Goal: Communication & Community: Ask a question

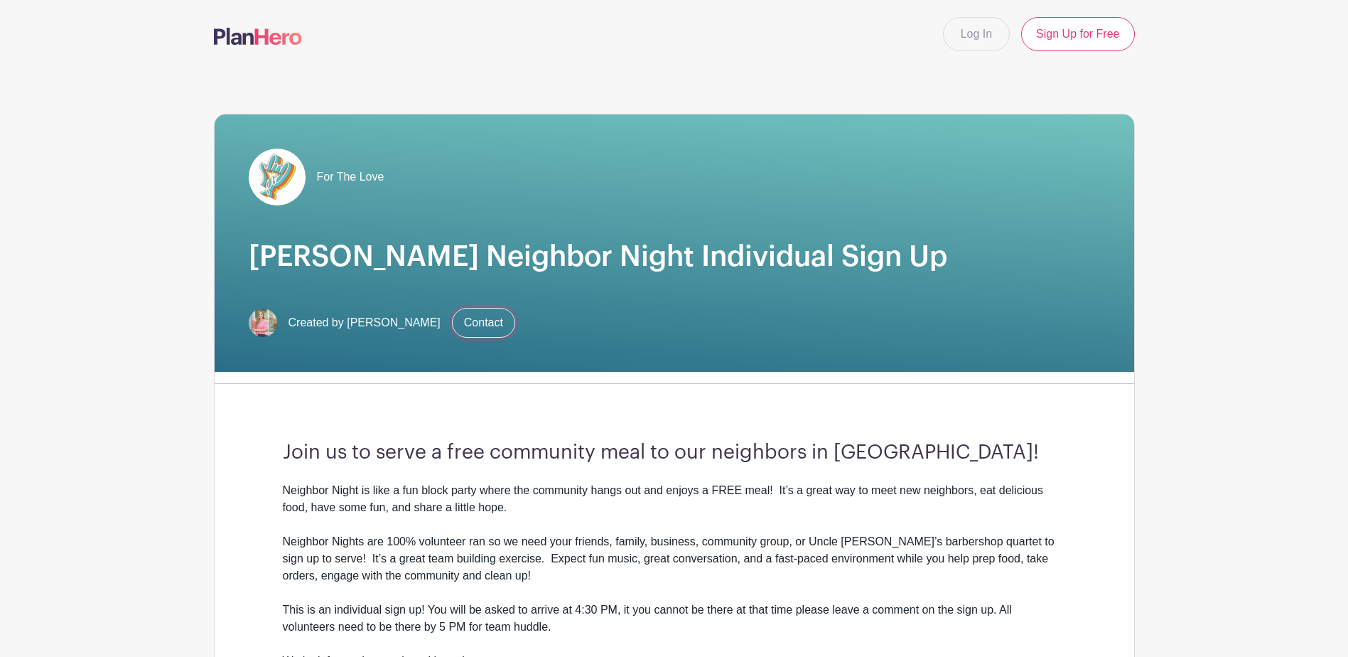
click at [484, 320] on link "Contact" at bounding box center [483, 323] width 63 height 30
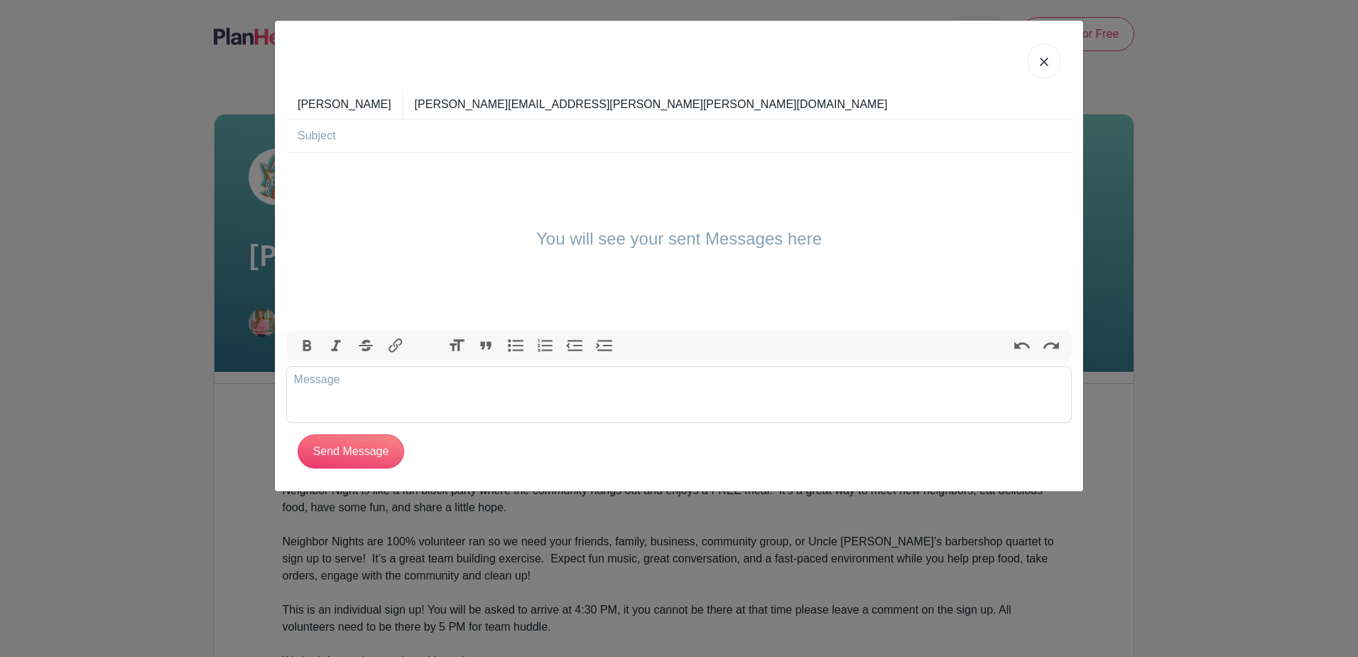
click at [1039, 72] on link at bounding box center [1044, 61] width 33 height 36
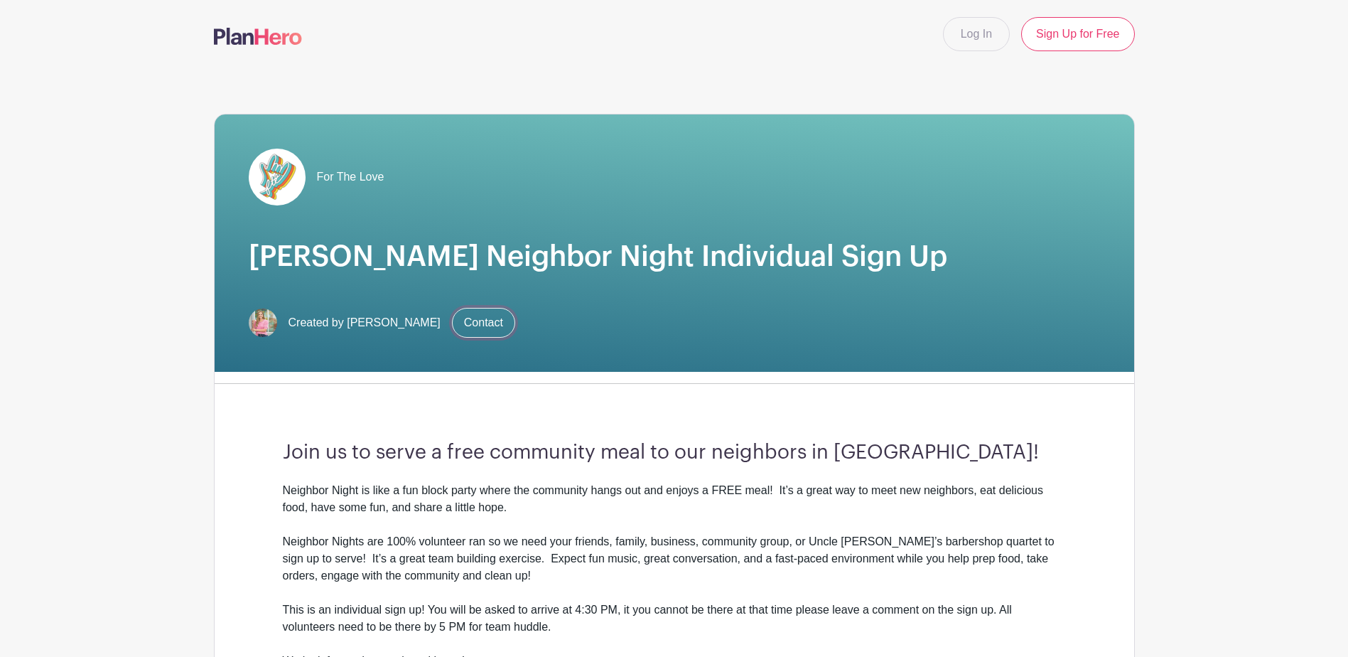
click at [476, 327] on link "Contact" at bounding box center [483, 323] width 63 height 30
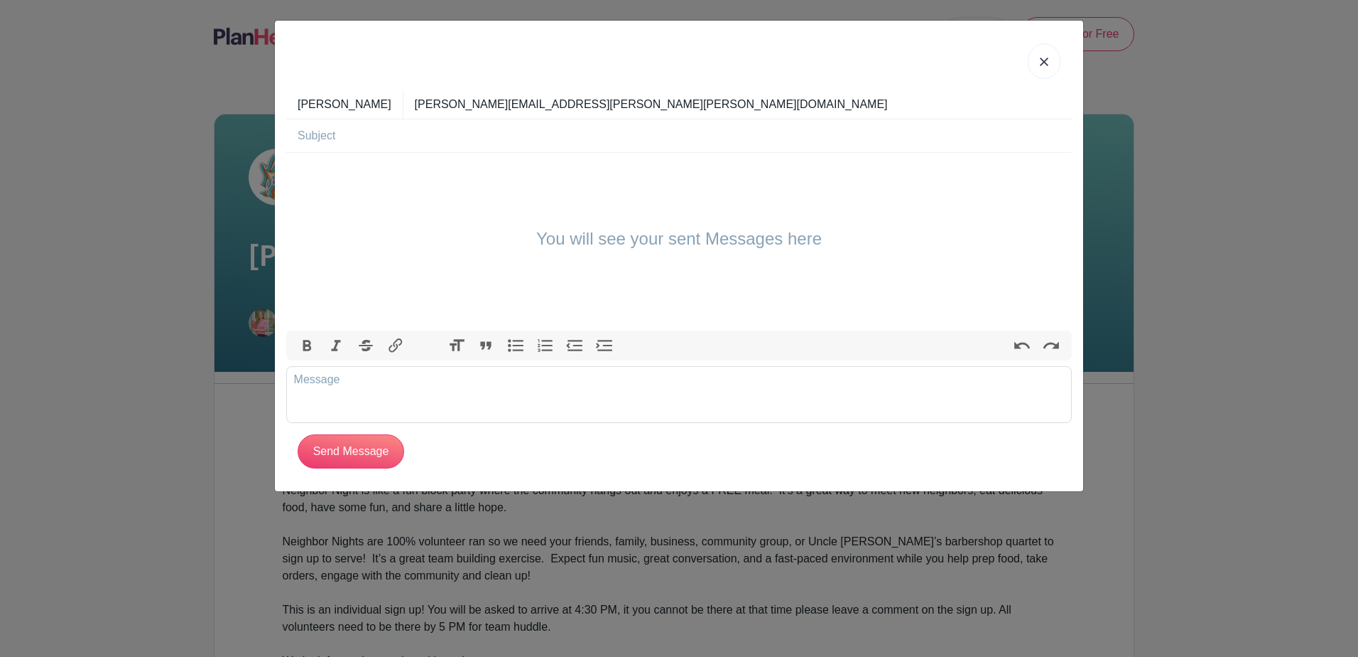
click at [369, 170] on div "You will see your sent Messages here" at bounding box center [679, 242] width 786 height 178
click at [374, 145] on input "text" at bounding box center [685, 135] width 774 height 33
type input "Tyson Team Sign Up [PERSON_NAME] [DATE]"
click at [512, 188] on div "You will see your sent Messages here" at bounding box center [679, 242] width 786 height 178
click at [636, 227] on div "You will see your sent Messages here" at bounding box center [679, 242] width 786 height 178
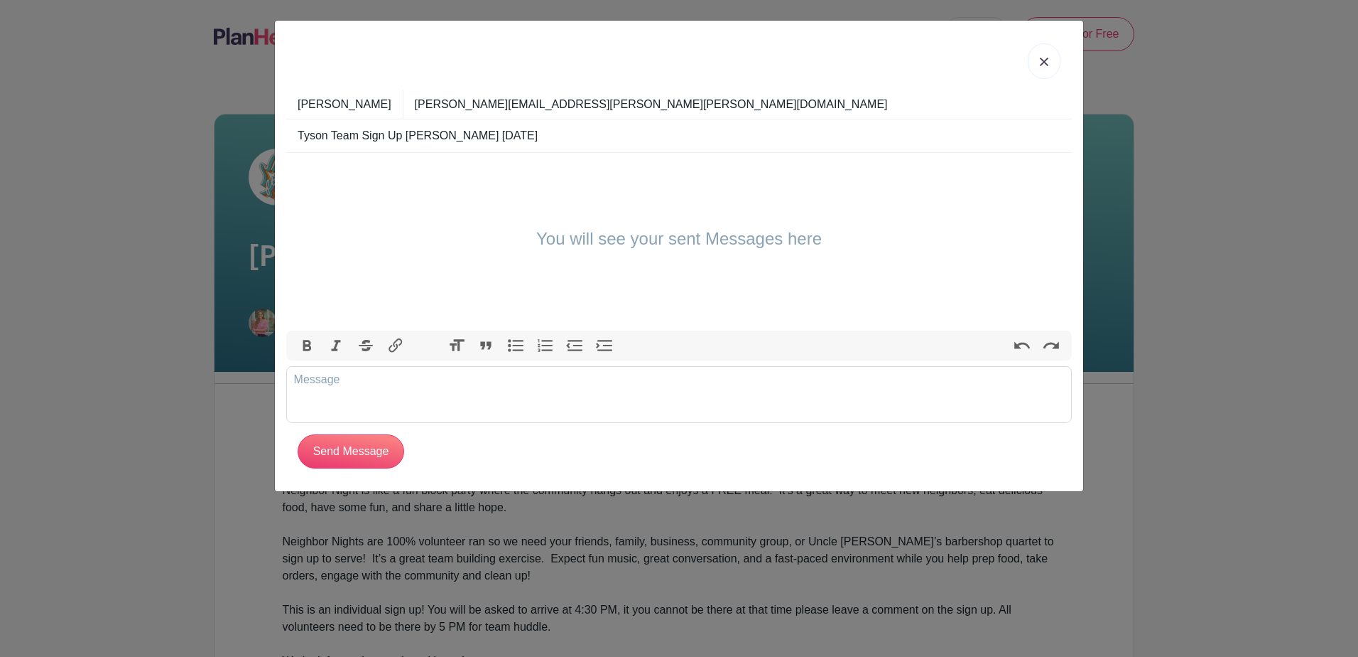
click at [623, 245] on h4 "You will see your sent Messages here" at bounding box center [679, 239] width 286 height 21
click at [583, 404] on trix-editor at bounding box center [679, 394] width 786 height 57
type trix-editor "<div>Hello</div>"
drag, startPoint x: 1063, startPoint y: 55, endPoint x: 1050, endPoint y: 67, distance: 17.6
click at [1061, 58] on div at bounding box center [679, 61] width 786 height 58
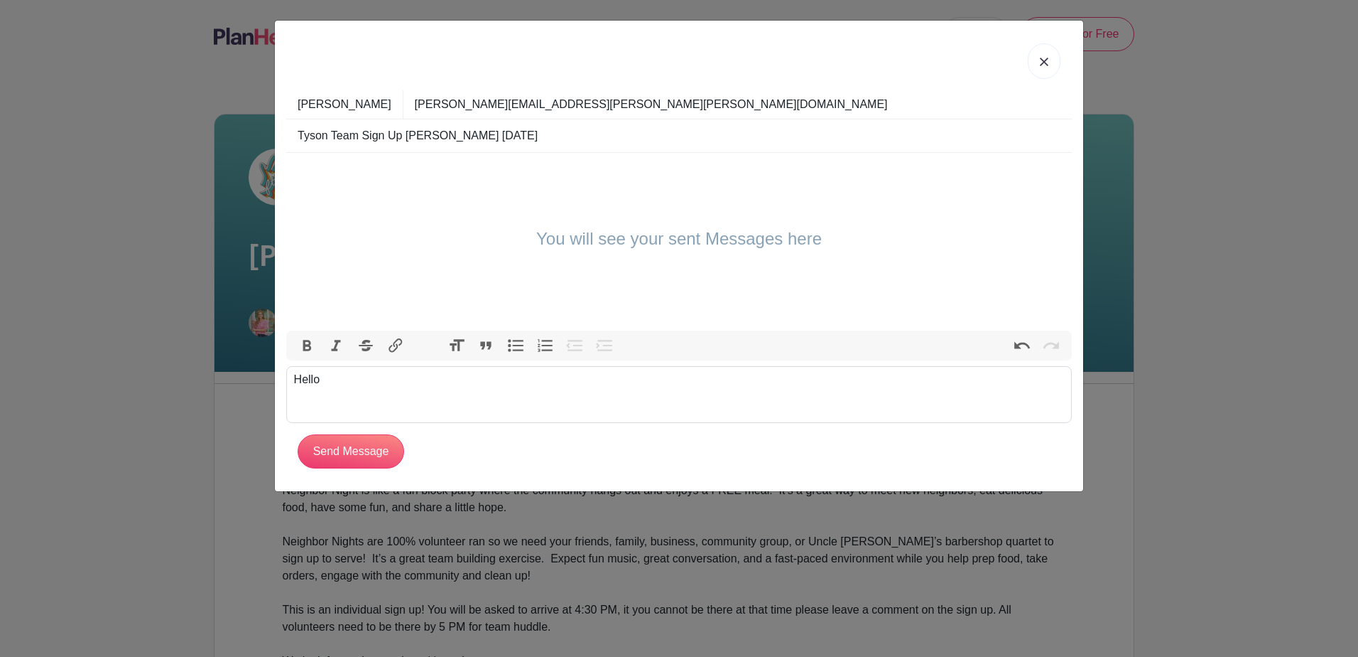
click at [1043, 65] on img at bounding box center [1044, 62] width 9 height 9
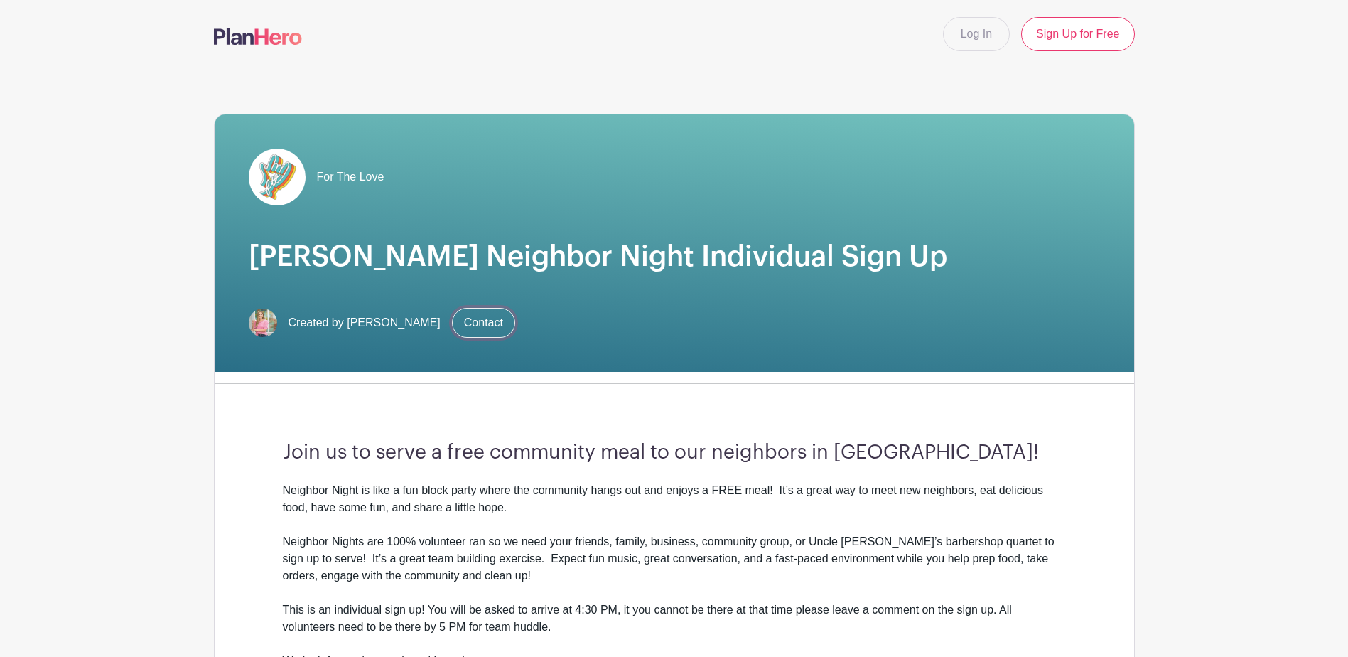
click at [477, 318] on link "Contact" at bounding box center [483, 323] width 63 height 30
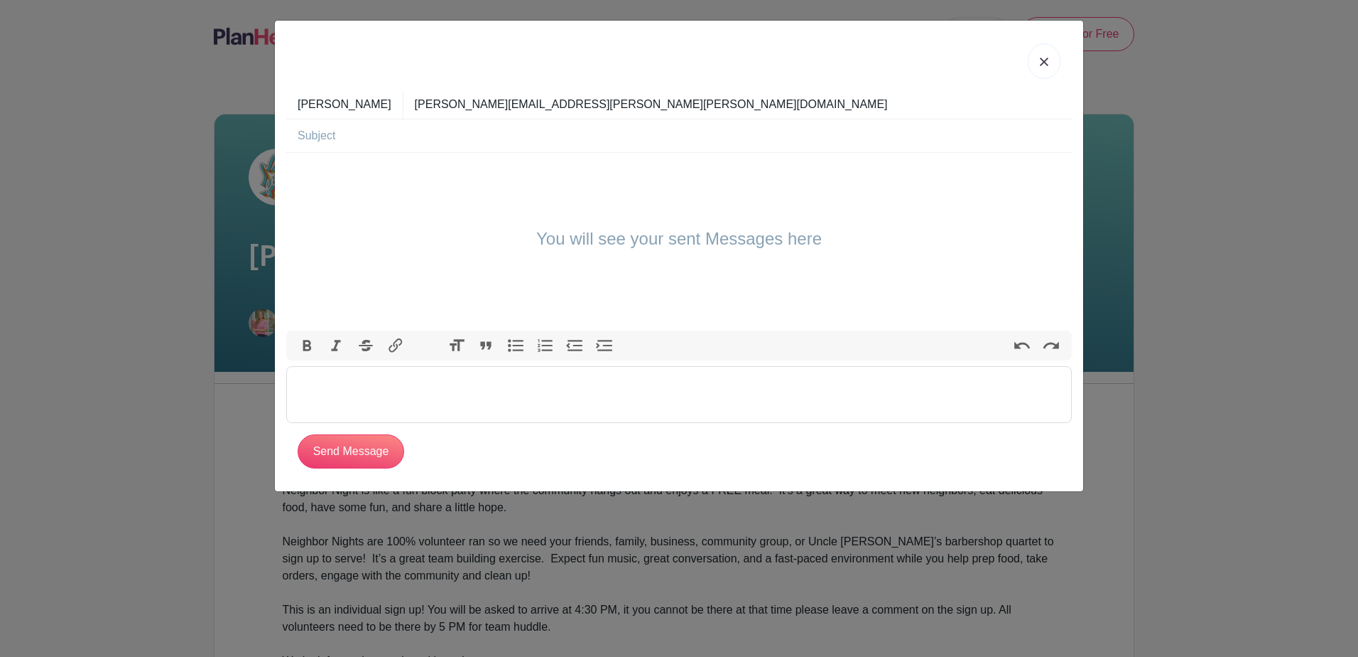
click at [526, 391] on trix-editor at bounding box center [679, 394] width 786 height 57
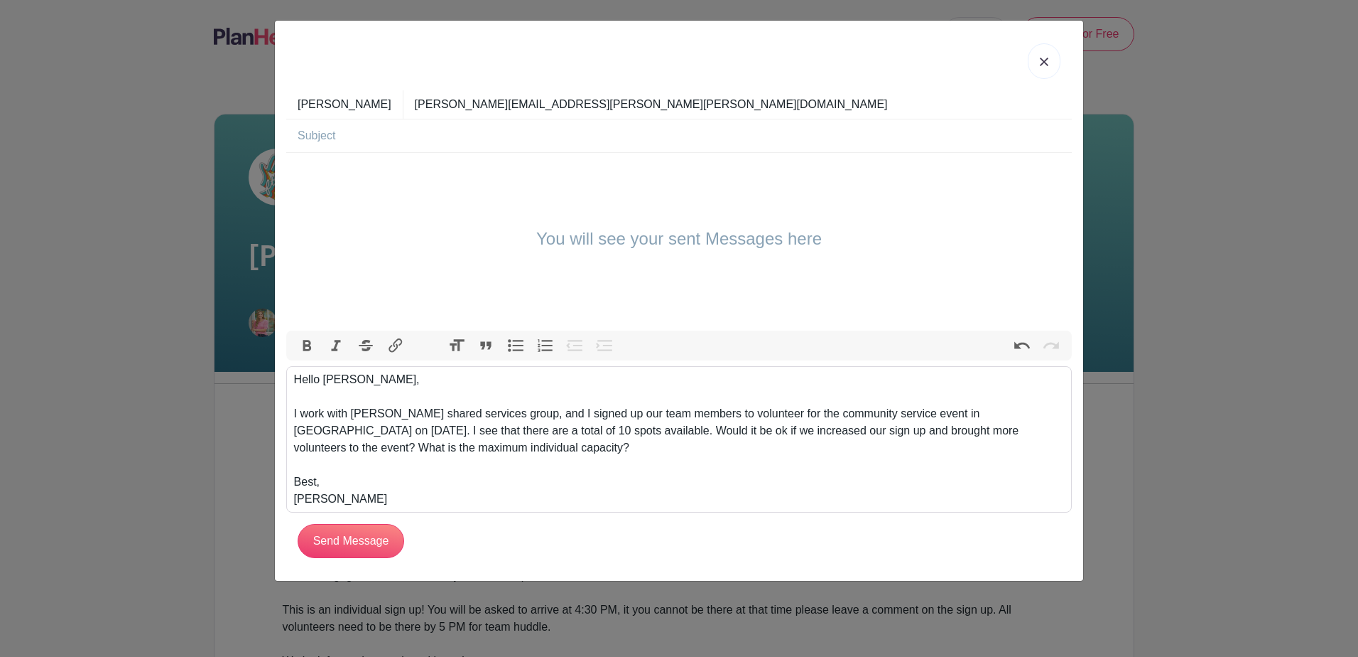
type trix-editor "<div>Hello [PERSON_NAME],&nbsp;<br><br>I work with [PERSON_NAME] shared service…"
click at [414, 126] on input "text" at bounding box center [685, 135] width 774 height 33
click at [335, 135] on input "[PERSON_NAME] [DATE] Sign Up" at bounding box center [685, 135] width 774 height 33
drag, startPoint x: 569, startPoint y: 133, endPoint x: 528, endPoint y: 136, distance: 41.3
click at [528, 136] on input "[PERSON_NAME] Neighbour Night [DATE] Sign Up" at bounding box center [685, 135] width 774 height 33
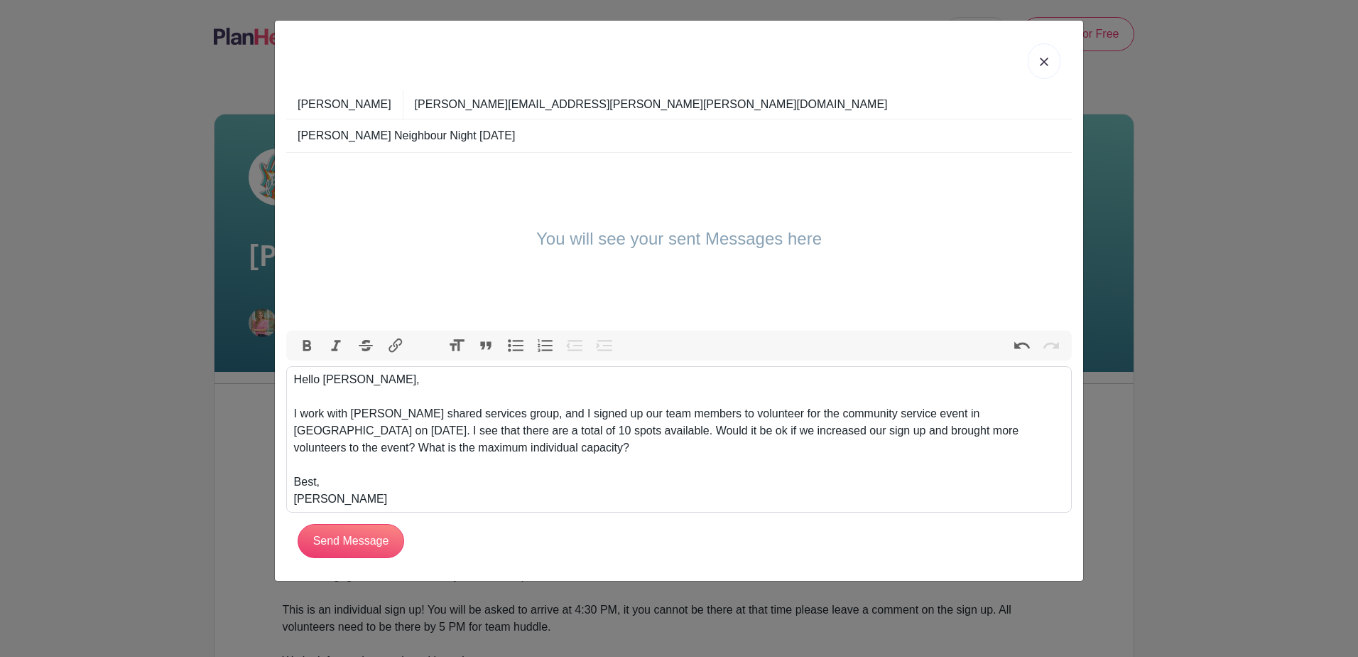
type input "[PERSON_NAME] Neighbour Night [DATE]"
click at [493, 442] on div "Hello [PERSON_NAME], I work with [PERSON_NAME] shared services group, and I sig…" at bounding box center [679, 439] width 771 height 136
drag, startPoint x: 907, startPoint y: 412, endPoint x: 777, endPoint y: 416, distance: 130.1
click at [778, 416] on div "Hello [PERSON_NAME], I work with [PERSON_NAME] shared services group, and I sig…" at bounding box center [679, 439] width 771 height 136
click at [815, 441] on div "Hello [PERSON_NAME], I work with [PERSON_NAME] shared services group, and I sig…" at bounding box center [679, 439] width 771 height 136
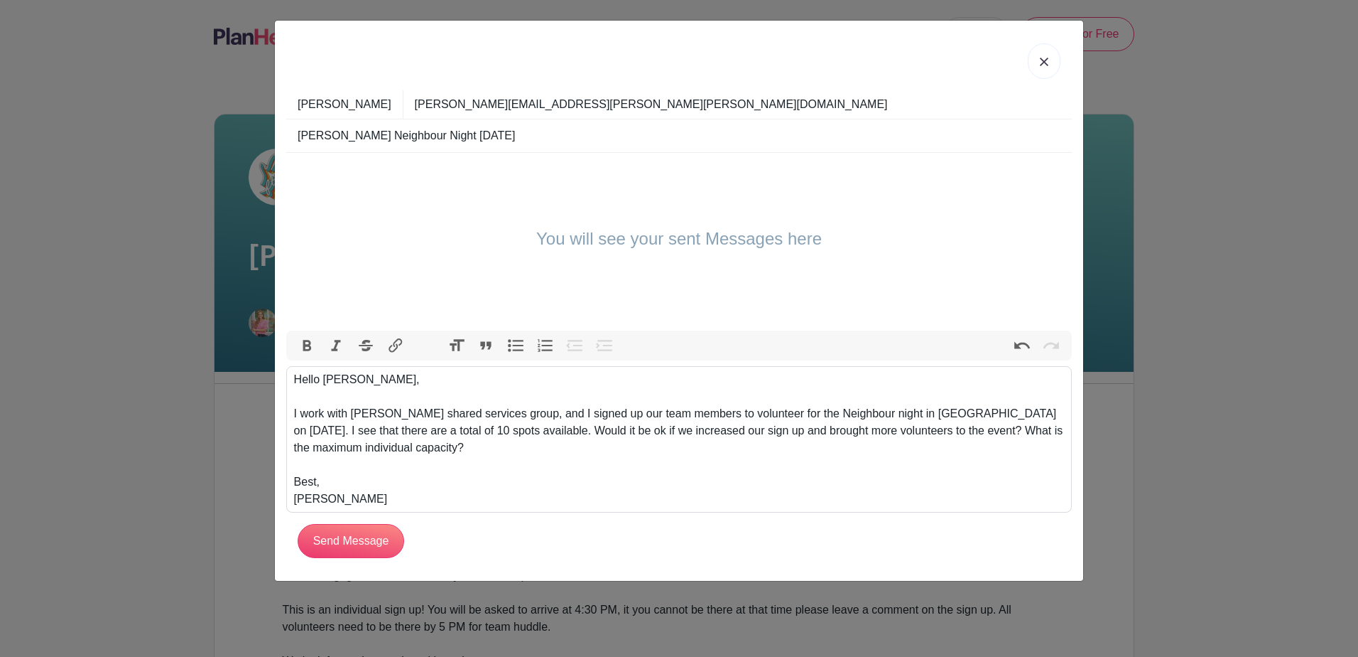
click at [823, 455] on div "Hello [PERSON_NAME], I work with [PERSON_NAME] shared services group, and I sig…" at bounding box center [679, 439] width 771 height 136
type trix-editor "<div>Hello [PERSON_NAME],&nbsp;<br><br>I work with [PERSON_NAME] shared service…"
click at [457, 436] on div "Hello [PERSON_NAME], I work with [PERSON_NAME] shared services group, and I sig…" at bounding box center [679, 439] width 771 height 136
click at [469, 450] on div "Hello [PERSON_NAME], I work with [PERSON_NAME] shared services group, and I sig…" at bounding box center [679, 439] width 771 height 136
click at [363, 546] on input "Send Message" at bounding box center [351, 541] width 107 height 34
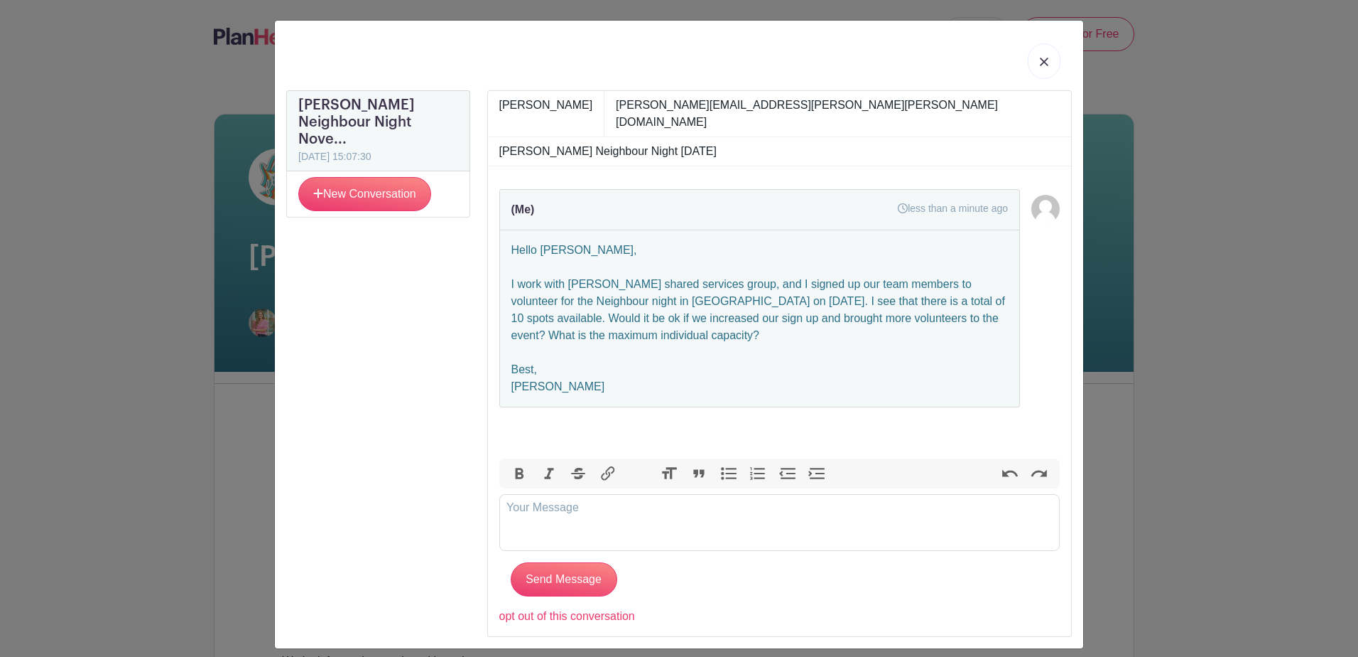
click at [1049, 58] on link at bounding box center [1044, 61] width 33 height 36
